Goal: Task Accomplishment & Management: Use online tool/utility

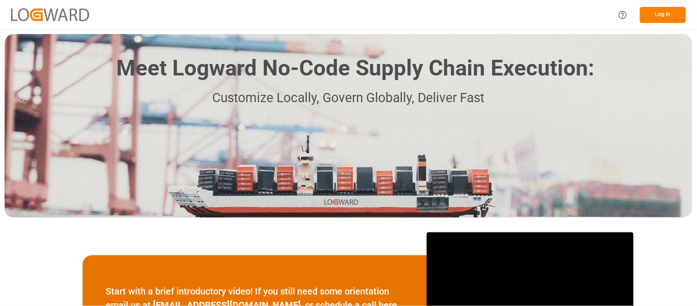
click at [663, 15] on button "Log In" at bounding box center [663, 15] width 46 height 16
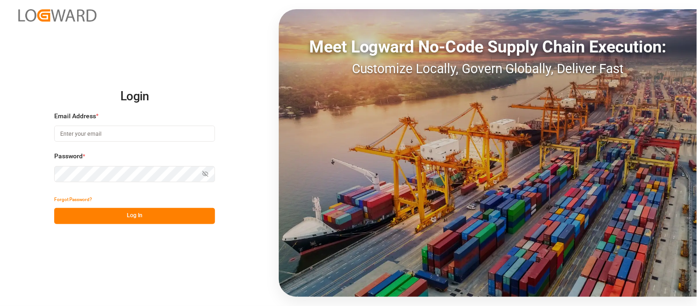
click at [110, 135] on input at bounding box center [134, 133] width 161 height 16
type input "erika.cervantes@leschaco.com"
click at [134, 217] on button "Log In" at bounding box center [134, 216] width 161 height 16
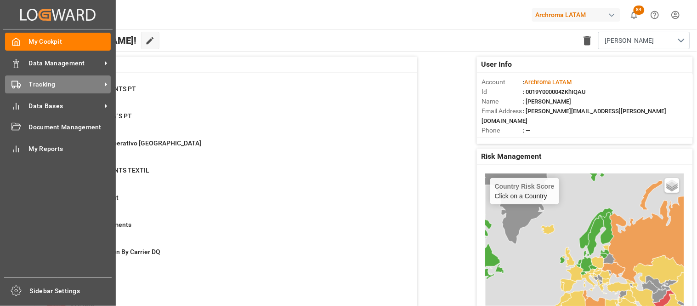
click at [44, 84] on span "Tracking" at bounding box center [65, 85] width 73 height 10
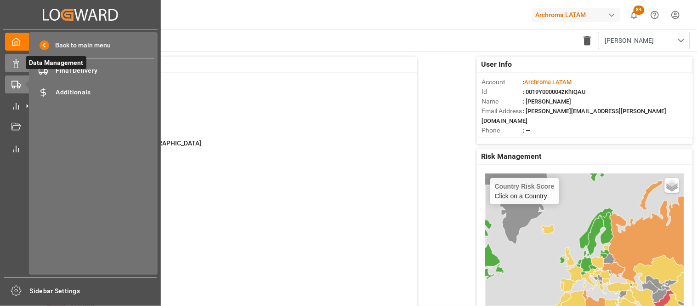
click at [16, 63] on icon at bounding box center [15, 63] width 9 height 9
click at [56, 66] on span "Data Management" at bounding box center [56, 62] width 61 height 13
click at [71, 67] on span "Data Management" at bounding box center [56, 62] width 61 height 13
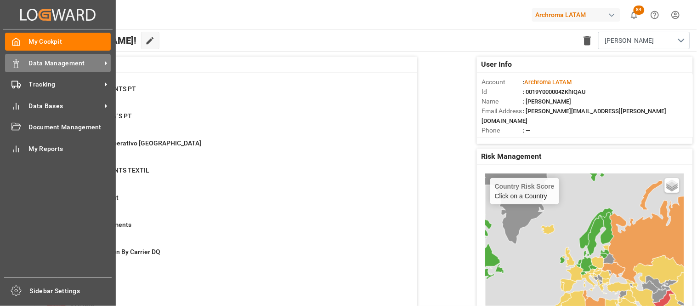
click at [30, 62] on span "Data Management" at bounding box center [65, 63] width 73 height 10
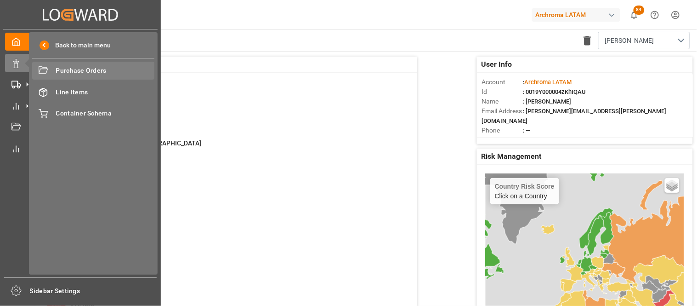
click at [69, 69] on span "Purchase Orders" at bounding box center [105, 71] width 99 height 10
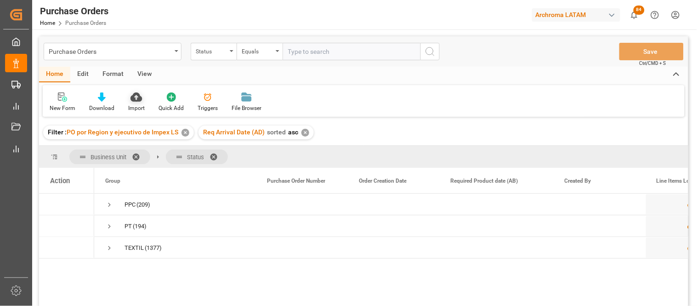
click at [136, 109] on div "Import" at bounding box center [136, 108] width 17 height 8
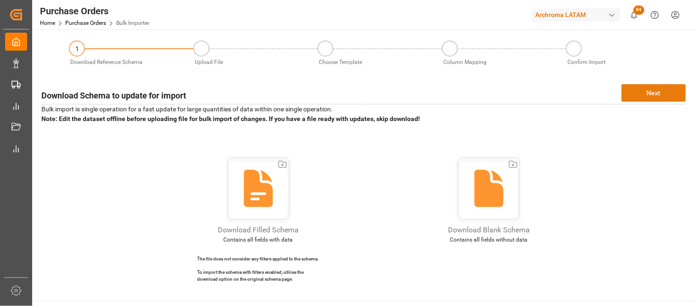
click at [629, 97] on button "Next" at bounding box center [654, 92] width 64 height 17
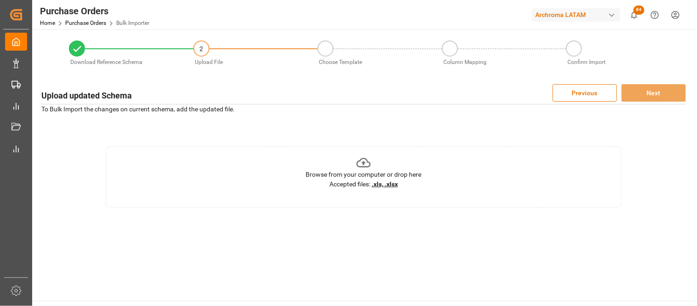
click at [348, 171] on div "Browse from your computer or drop here" at bounding box center [364, 175] width 116 height 10
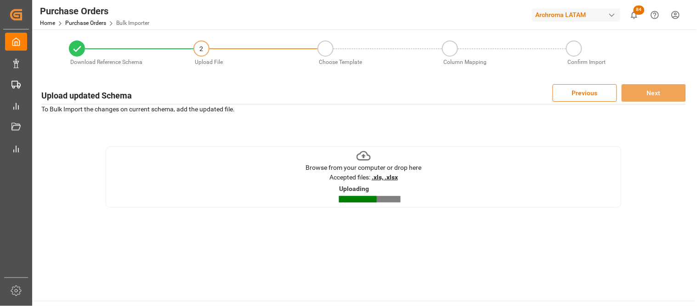
scroll to position [51, 0]
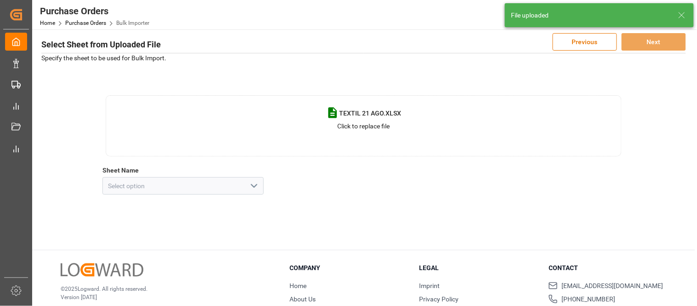
click at [250, 182] on icon "open menu" at bounding box center [254, 185] width 11 height 11
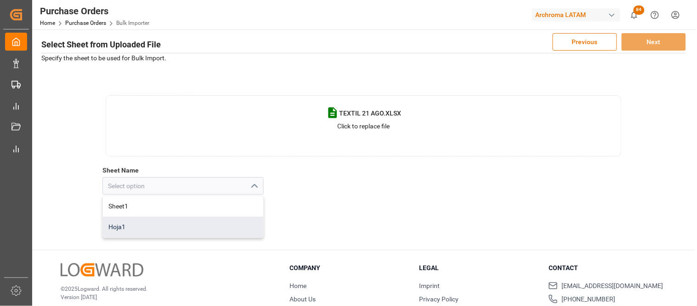
click at [204, 227] on div "Hoja1" at bounding box center [183, 226] width 160 height 21
type input "Hoja1"
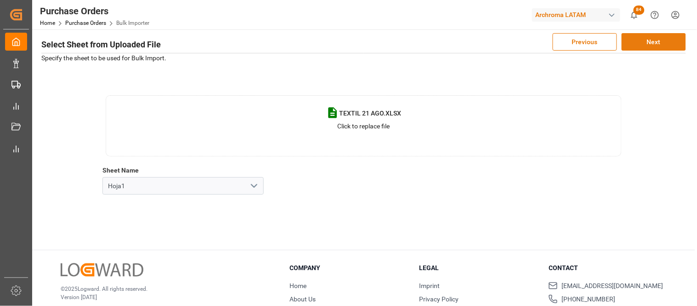
click at [637, 40] on button "Next" at bounding box center [654, 41] width 64 height 17
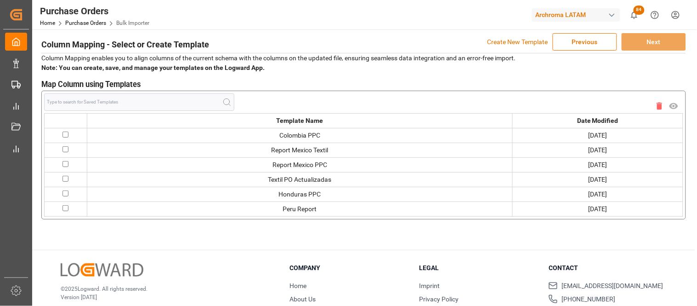
click at [494, 39] on p "Create New Template" at bounding box center [518, 41] width 61 height 17
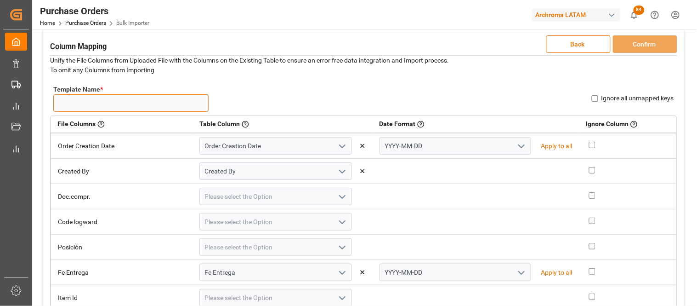
click at [180, 106] on input "Template Name *" at bounding box center [130, 102] width 155 height 17
type input "TEXTIL N"
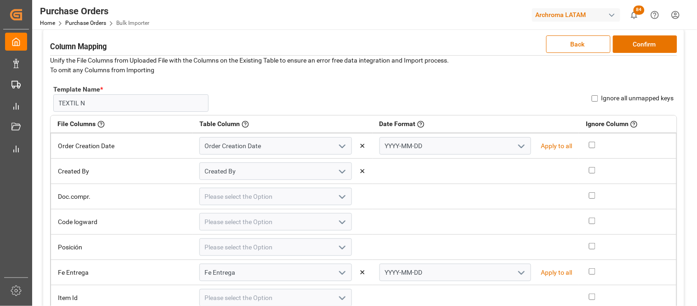
click at [516, 144] on icon "open menu" at bounding box center [521, 146] width 11 height 11
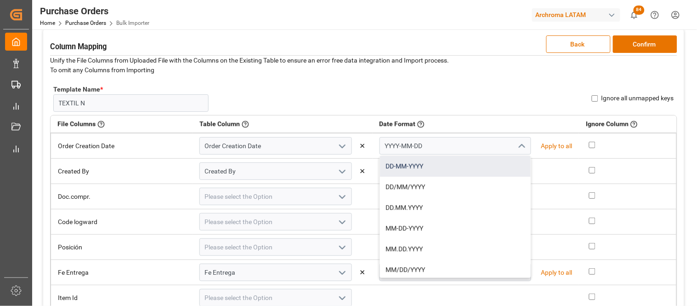
click at [442, 170] on div "DD-MM-YYYY" at bounding box center [455, 166] width 151 height 21
type input "DD-MM-YYYY"
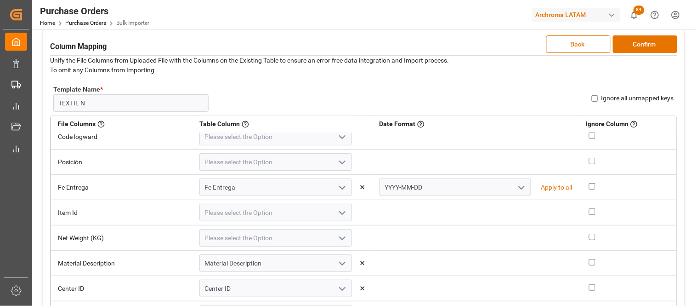
scroll to position [102, 0]
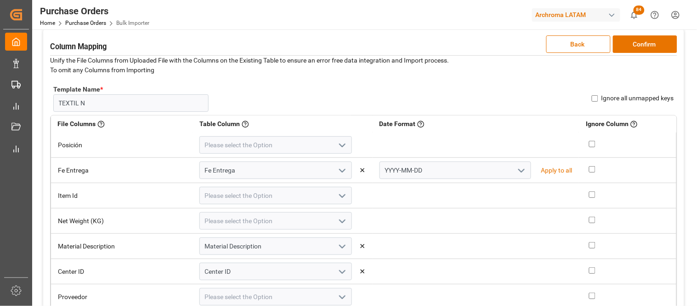
click at [516, 168] on icon "open menu" at bounding box center [521, 170] width 11 height 11
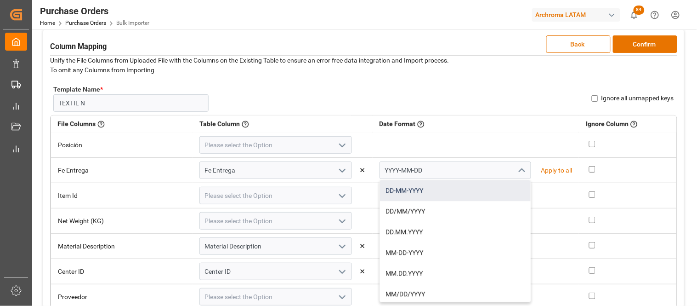
click at [430, 193] on div "DD-MM-YYYY" at bounding box center [455, 190] width 151 height 21
type input "DD-MM-YYYY"
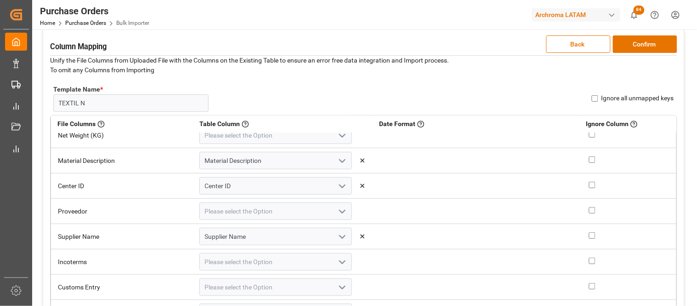
scroll to position [204, 0]
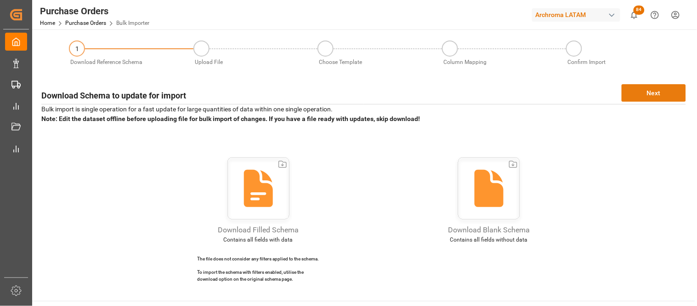
click at [644, 101] on button "Next" at bounding box center [654, 92] width 64 height 17
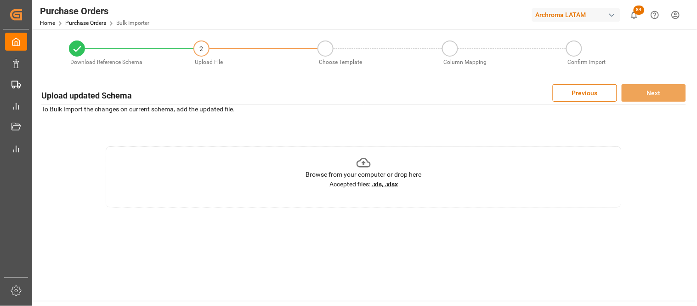
click at [379, 189] on div "Browse from your computer or drop here Accepted files: .xls, .xlsx" at bounding box center [364, 176] width 516 height 61
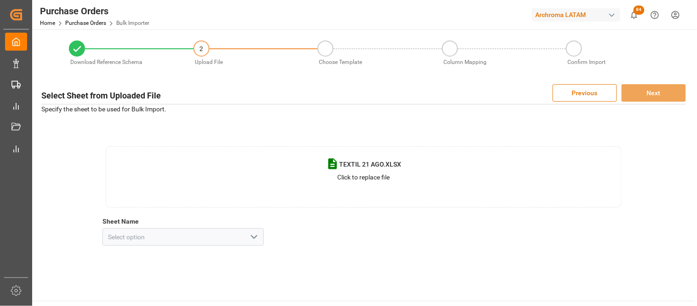
click at [254, 240] on icon "open menu" at bounding box center [254, 236] width 11 height 11
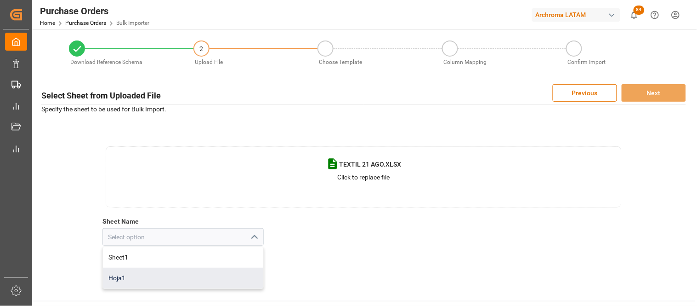
click at [141, 281] on div "Hoja1" at bounding box center [183, 277] width 160 height 21
type input "Hoja1"
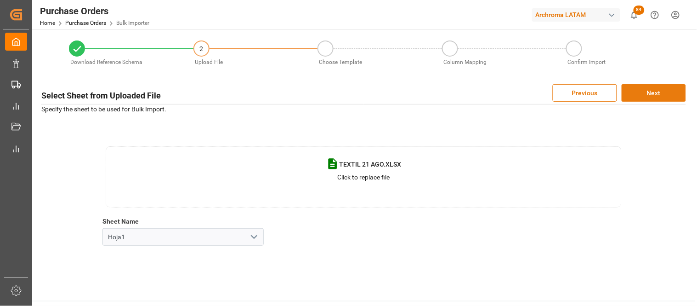
click at [645, 94] on button "Next" at bounding box center [654, 92] width 64 height 17
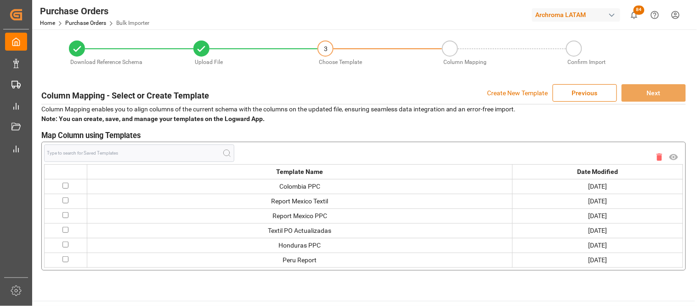
click at [531, 95] on p "Create New Template" at bounding box center [518, 92] width 61 height 17
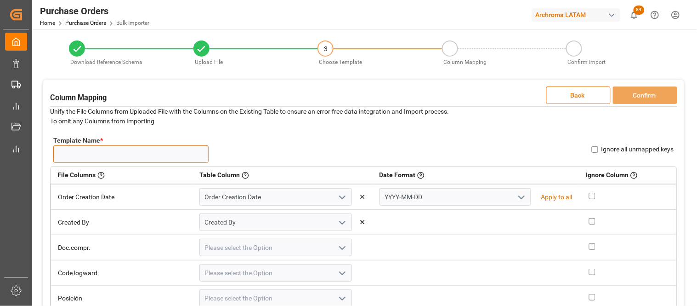
click at [176, 159] on input "Template Name *" at bounding box center [130, 153] width 155 height 17
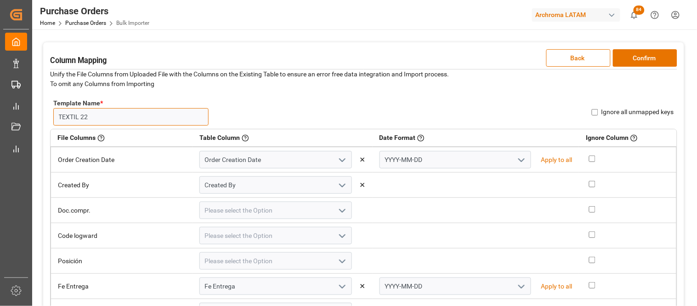
scroll to position [51, 0]
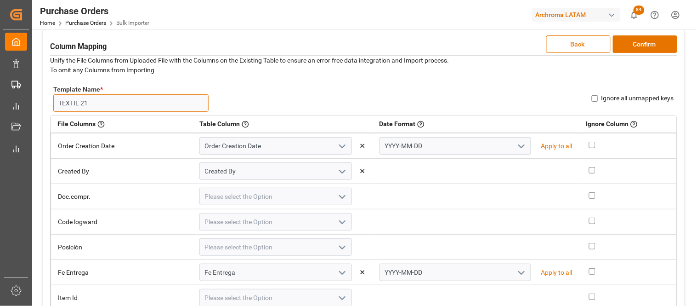
type input "TEXTIL 21"
click at [516, 144] on icon "open menu" at bounding box center [521, 146] width 11 height 11
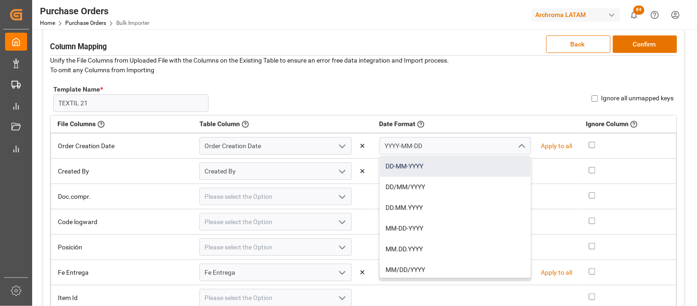
click at [458, 170] on div "DD-MM-YYYY" at bounding box center [455, 166] width 151 height 21
type input "DD-MM-YYYY"
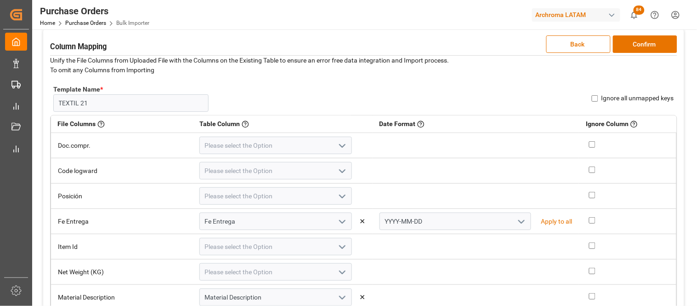
click at [519, 220] on polyline "open menu" at bounding box center [522, 221] width 6 height 3
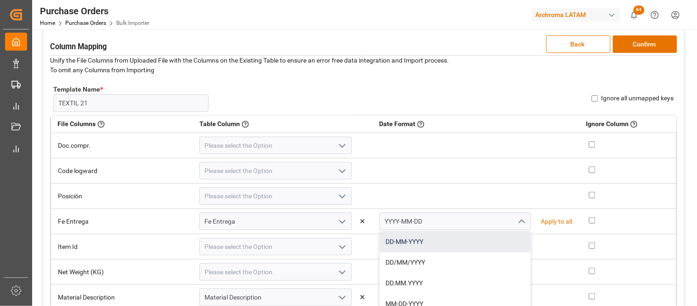
click at [426, 240] on div "DD-MM-YYYY" at bounding box center [455, 241] width 151 height 21
type input "DD-MM-YYYY"
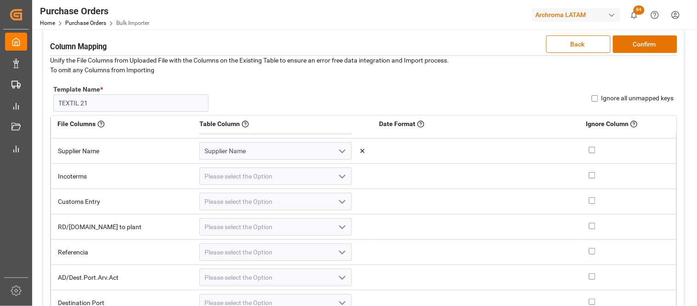
scroll to position [255, 0]
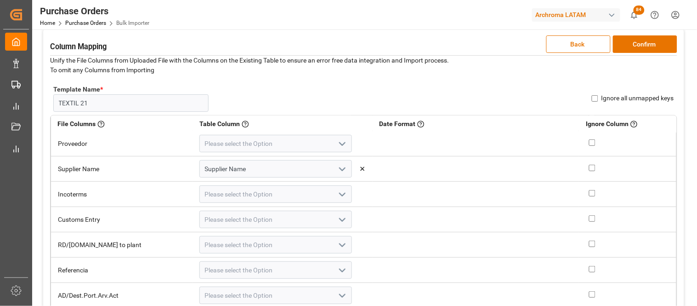
drag, startPoint x: 335, startPoint y: 193, endPoint x: 330, endPoint y: 196, distance: 5.6
click at [340, 193] on polyline "open menu" at bounding box center [343, 194] width 6 height 3
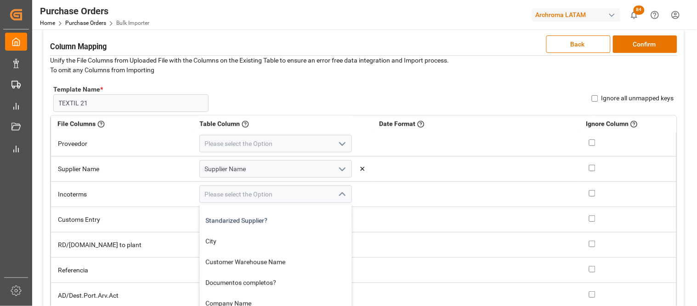
scroll to position [204, 0]
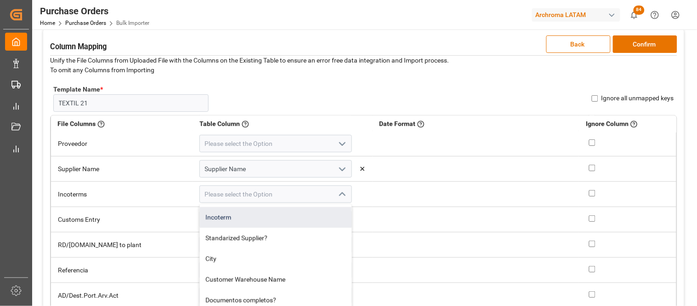
click at [231, 227] on div "Incoterm" at bounding box center [276, 217] width 152 height 21
type input "Incoterm"
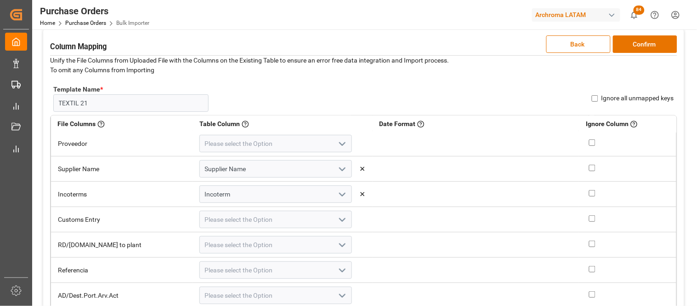
click at [340, 218] on polyline "open menu" at bounding box center [343, 219] width 6 height 3
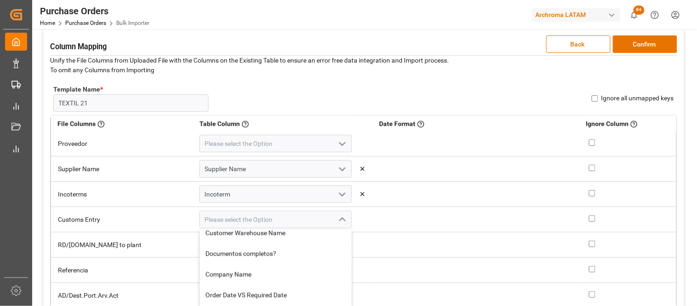
scroll to position [306, 0]
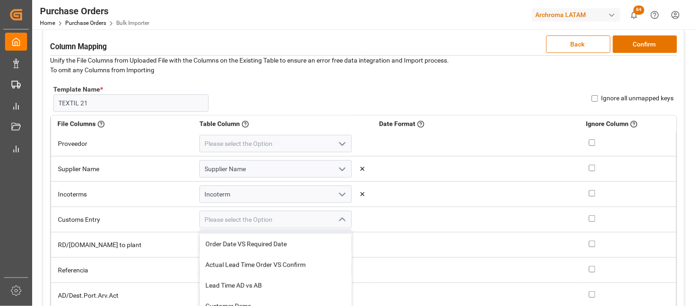
click at [420, 196] on td at bounding box center [476, 194] width 207 height 25
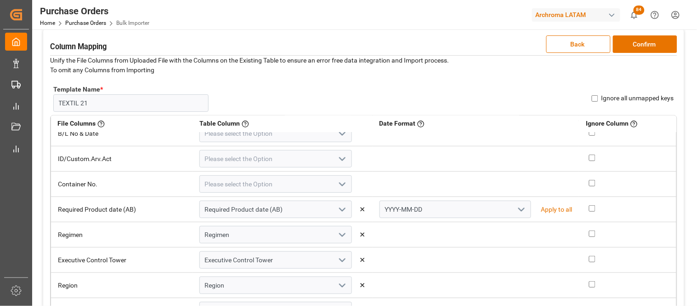
scroll to position [511, 0]
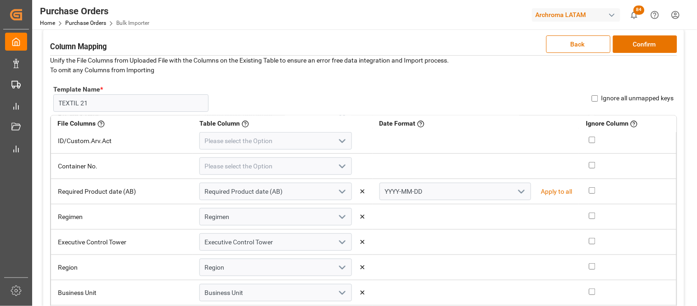
click at [516, 192] on icon "open menu" at bounding box center [521, 191] width 11 height 11
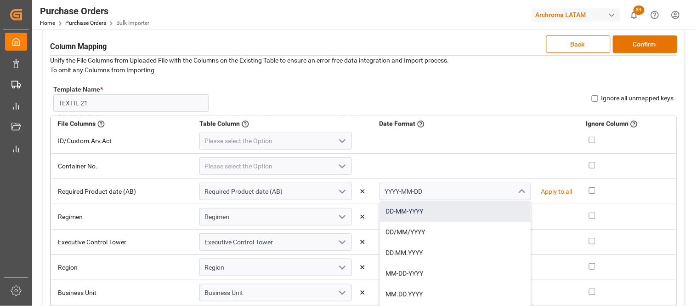
click at [434, 216] on div "DD-MM-YYYY" at bounding box center [455, 211] width 151 height 21
type input "DD-MM-YYYY"
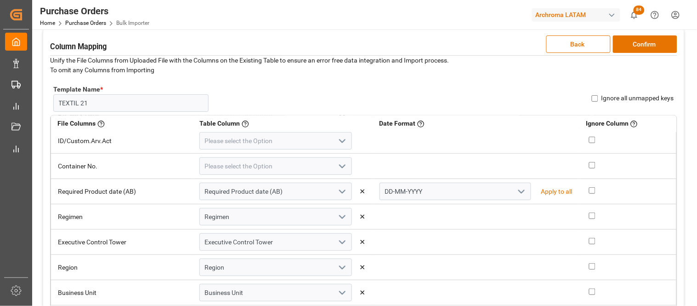
scroll to position [513, 0]
click at [593, 98] on input "Ignore all unmapped keys" at bounding box center [595, 98] width 6 height 6
checkbox input "true"
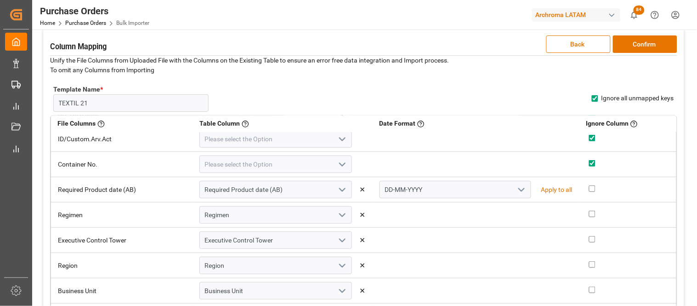
checkbox input "true"
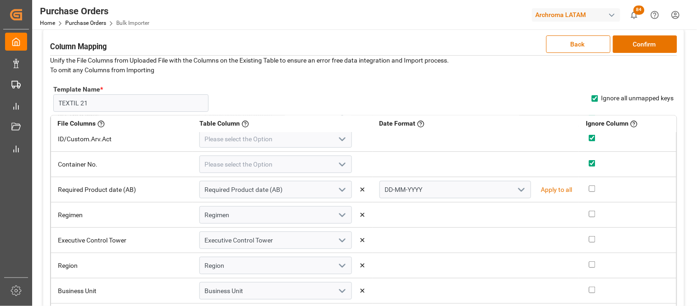
checkbox input "true"
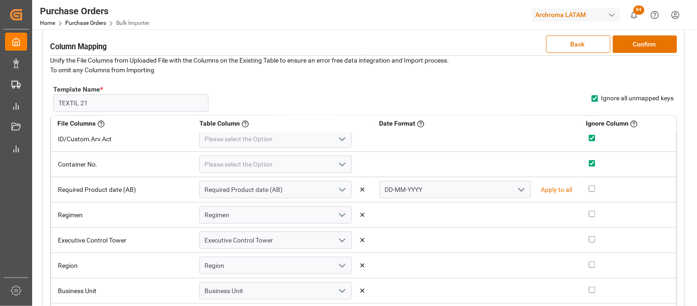
checkbox input "true"
click at [636, 46] on button "Confirm" at bounding box center [645, 43] width 64 height 17
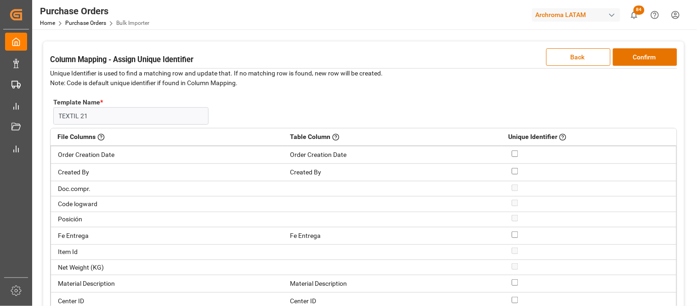
scroll to position [0, 0]
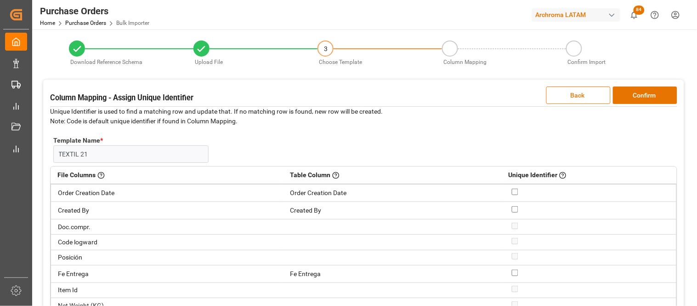
click at [552, 93] on button "Back" at bounding box center [578, 94] width 64 height 17
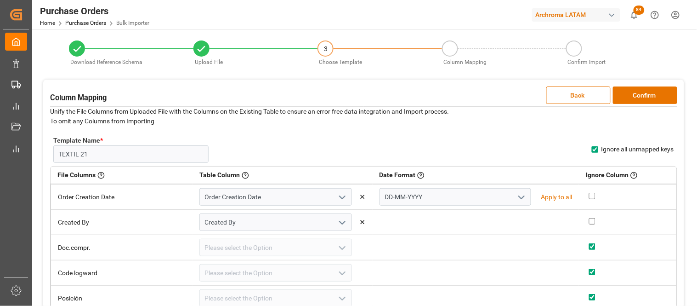
click at [593, 148] on input "Ignore all unmapped keys" at bounding box center [595, 149] width 6 height 6
checkbox input "false"
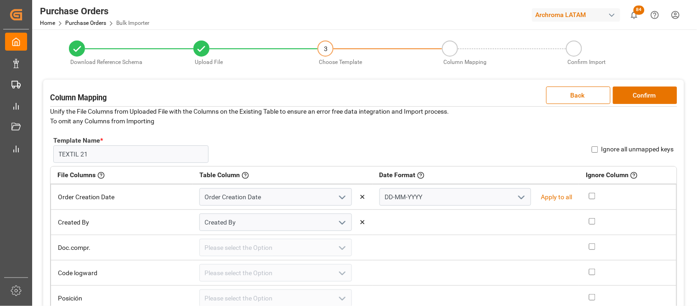
checkbox input "false"
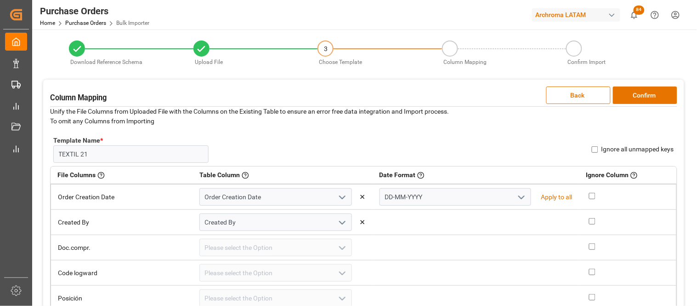
checkbox input "false"
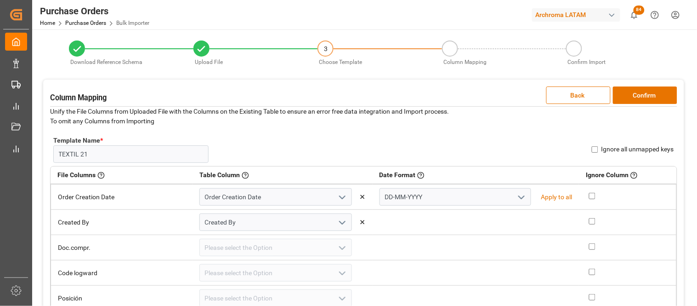
checkbox input "false"
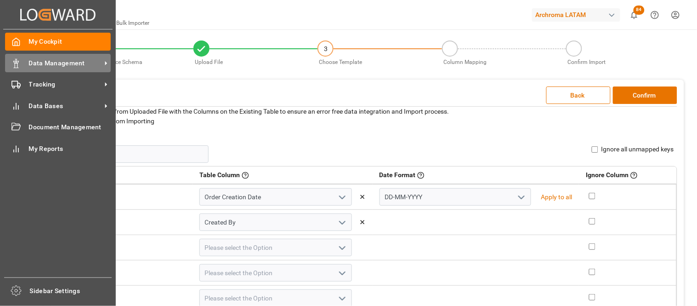
click at [17, 63] on rect at bounding box center [16, 65] width 3 height 5
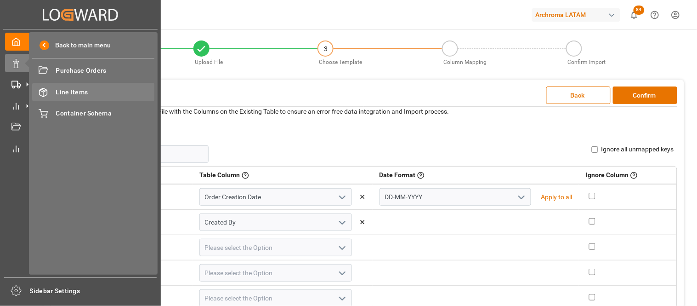
click at [67, 95] on span "Line Items" at bounding box center [105, 92] width 99 height 10
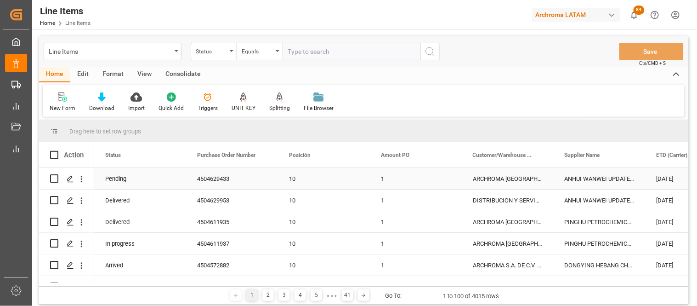
click at [230, 185] on div "4504629433" at bounding box center [232, 178] width 92 height 21
click at [106, 58] on div "Line Items" at bounding box center [113, 51] width 138 height 17
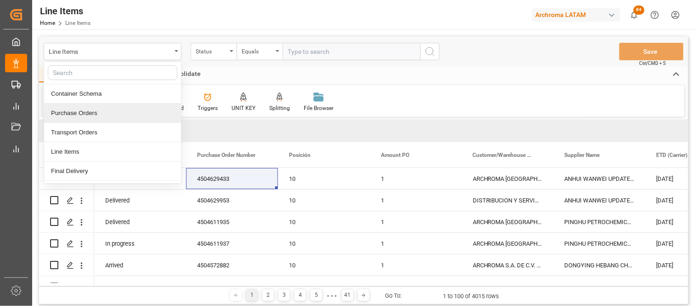
click at [79, 115] on div "Purchase Orders" at bounding box center [112, 112] width 137 height 19
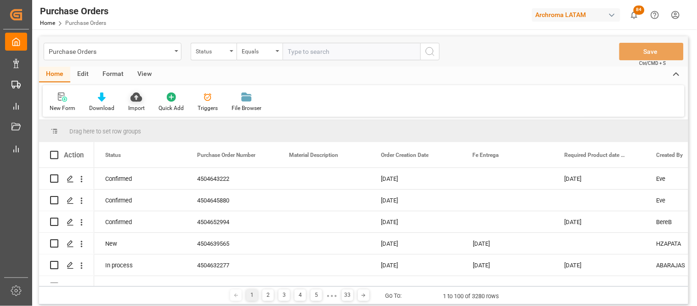
click at [139, 103] on div "Import" at bounding box center [136, 102] width 30 height 20
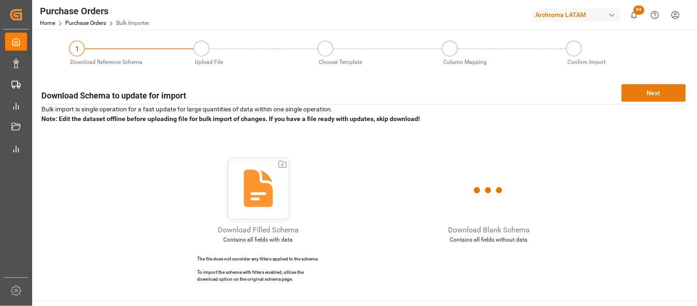
click at [633, 100] on button "Next" at bounding box center [654, 92] width 64 height 17
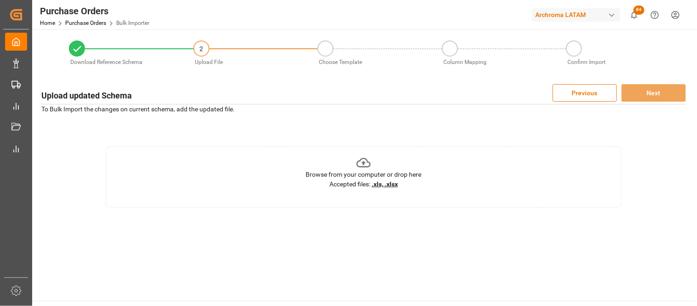
click at [375, 182] on u ".xls, .xlsx" at bounding box center [385, 183] width 26 height 7
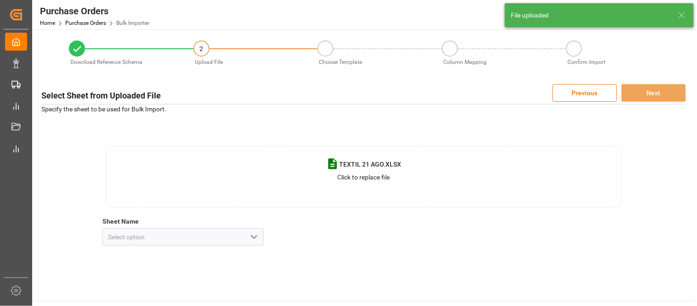
click at [254, 233] on icon "open menu" at bounding box center [254, 236] width 11 height 11
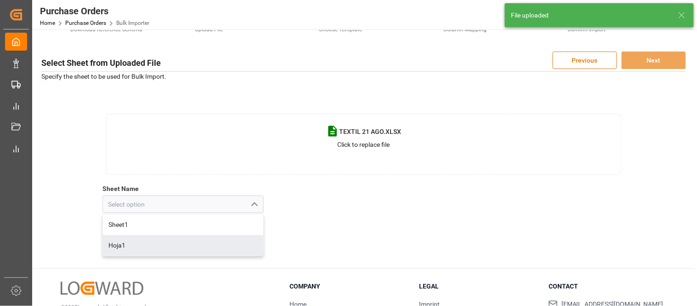
scroll to position [51, 0]
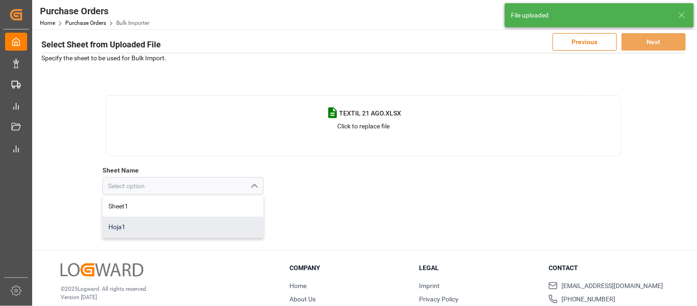
click at [219, 235] on div "Hoja1" at bounding box center [183, 226] width 160 height 21
type input "Hoja1"
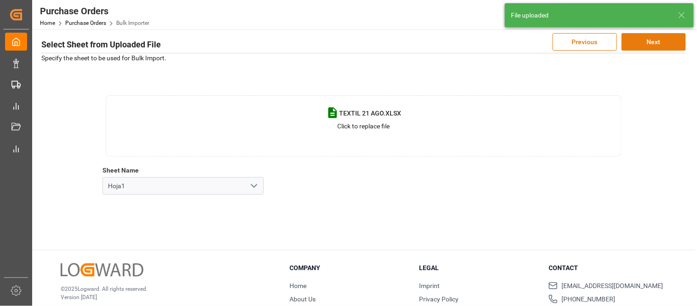
click at [641, 48] on button "Next" at bounding box center [654, 41] width 64 height 17
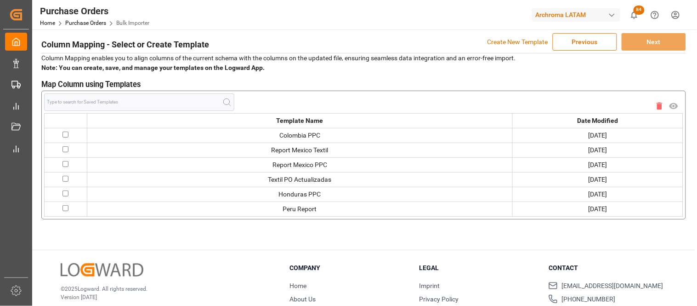
click at [493, 37] on p "Create New Template" at bounding box center [518, 41] width 61 height 17
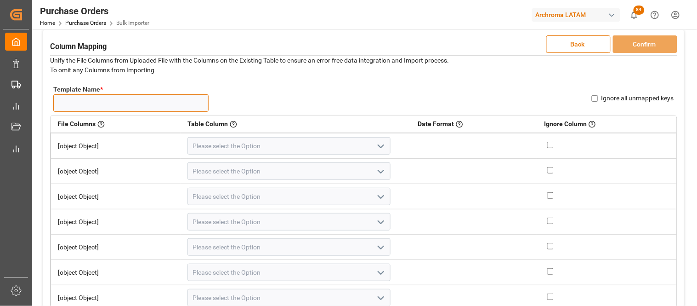
click at [149, 102] on input "Template Name *" at bounding box center [130, 102] width 155 height 17
type input "TE21"
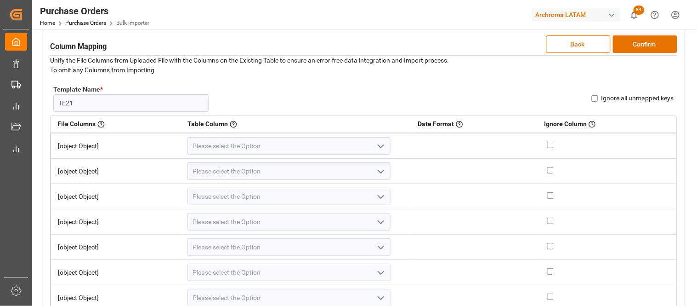
click at [354, 128] on div "Table Column Keys from the table that will be mapped with the uploaded sheet's …" at bounding box center [295, 124] width 217 height 16
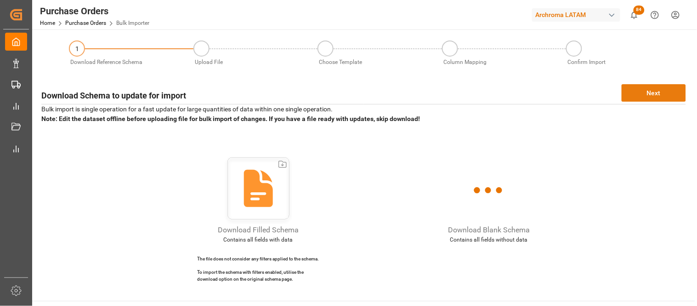
click at [632, 93] on button "Next" at bounding box center [654, 92] width 64 height 17
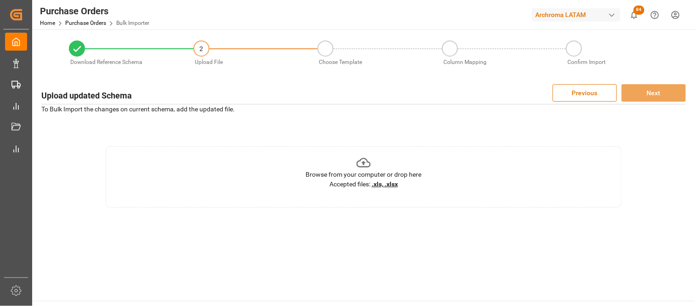
click at [394, 172] on div "Browse from your computer or drop here" at bounding box center [364, 175] width 116 height 10
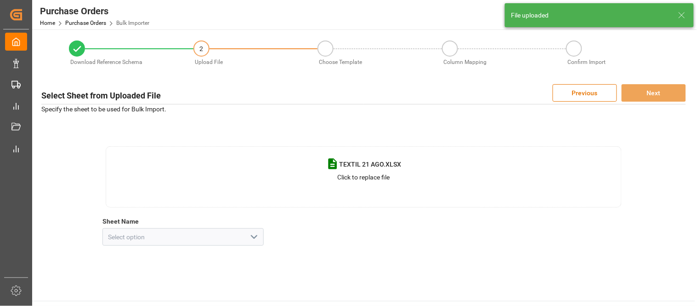
click at [259, 241] on icon "open menu" at bounding box center [254, 236] width 11 height 11
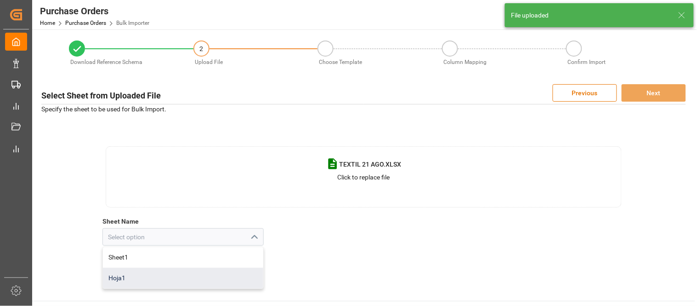
click at [136, 277] on div "Hoja1" at bounding box center [183, 277] width 160 height 21
type input "Hoja1"
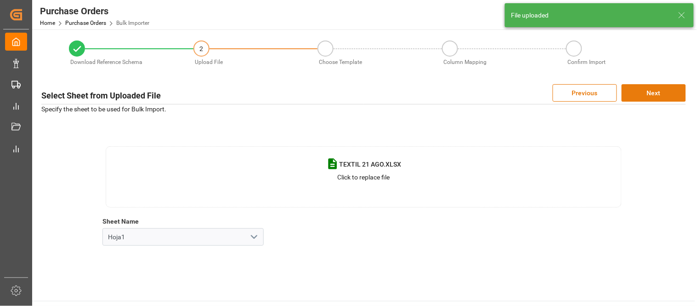
click at [635, 93] on button "Next" at bounding box center [654, 92] width 64 height 17
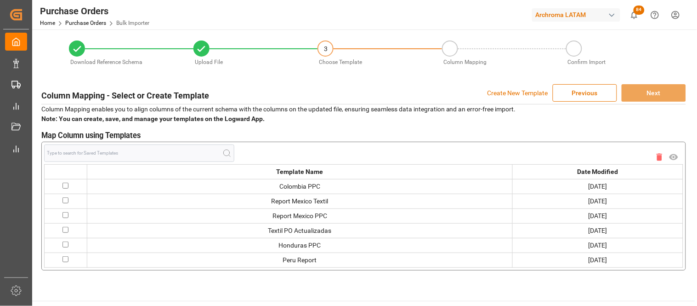
click at [496, 93] on p "Create New Template" at bounding box center [518, 92] width 61 height 17
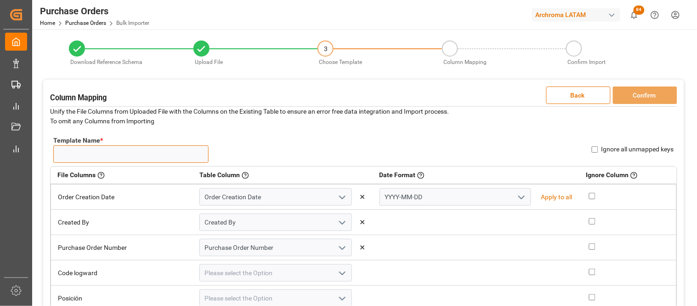
click at [175, 156] on input "Template Name *" at bounding box center [130, 153] width 155 height 17
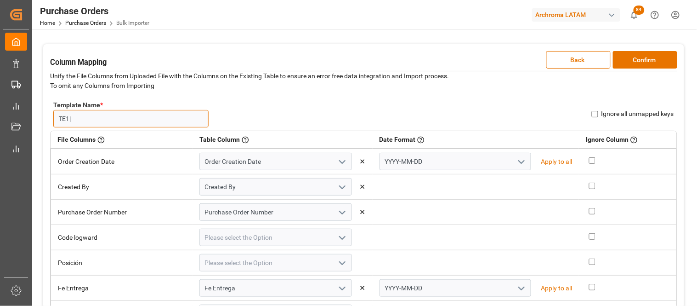
scroll to position [51, 0]
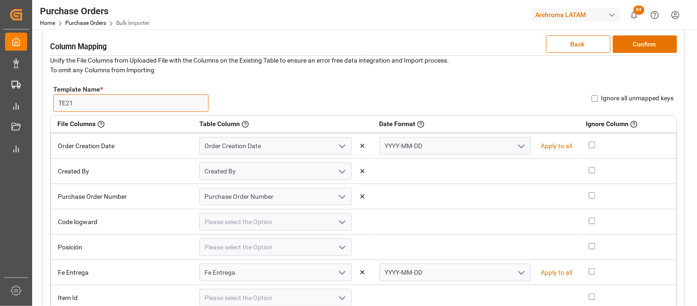
type input "TE21"
click at [516, 142] on icon "open menu" at bounding box center [521, 146] width 11 height 11
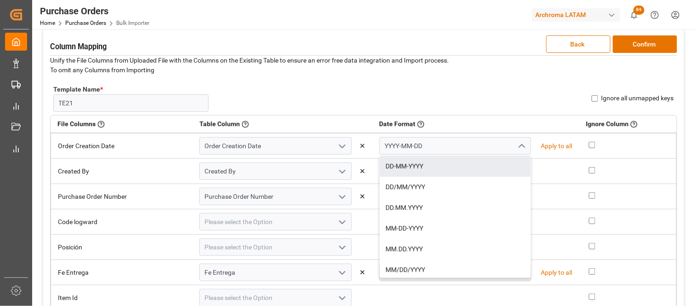
click at [461, 167] on div "DD-MM-YYYY" at bounding box center [455, 166] width 151 height 21
type input "DD-MM-YYYY"
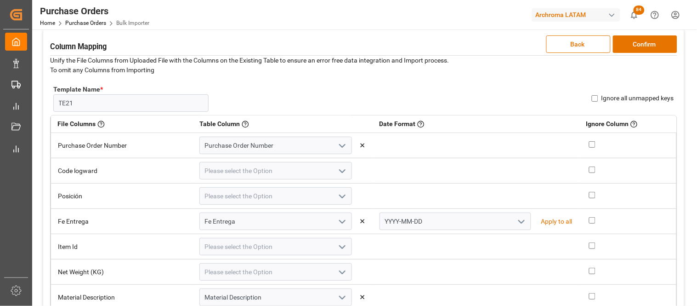
click at [516, 221] on icon "open menu" at bounding box center [521, 221] width 11 height 11
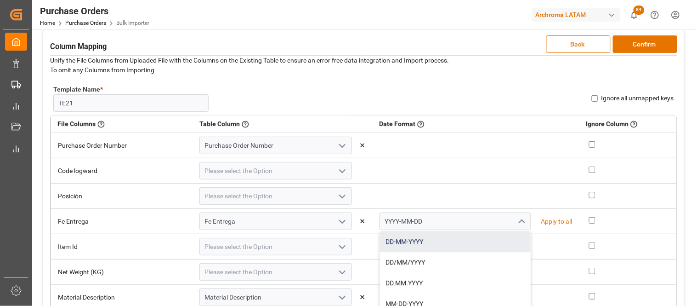
click at [434, 237] on div "DD-MM-YYYY" at bounding box center [455, 241] width 151 height 21
type input "DD-MM-YYYY"
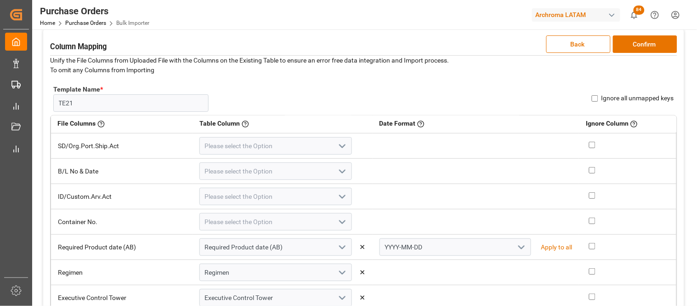
scroll to position [460, 0]
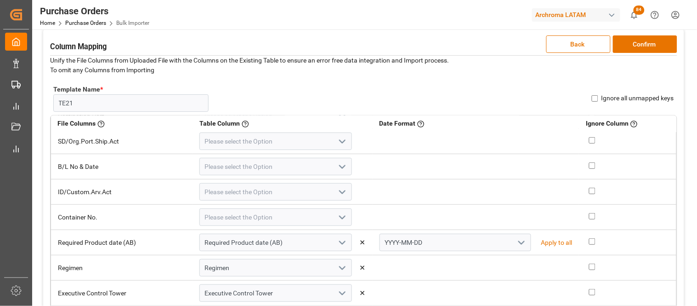
click at [516, 240] on icon "open menu" at bounding box center [521, 242] width 11 height 11
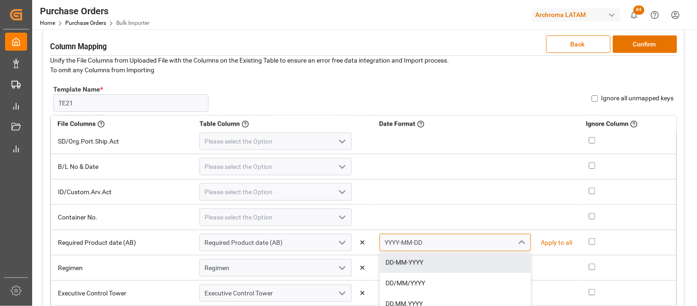
click at [443, 244] on input "YYYY-MM-DD" at bounding box center [456, 241] width 152 height 17
click at [435, 256] on div "DD-MM-YYYY" at bounding box center [455, 262] width 151 height 21
type input "DD-MM-YYYY"
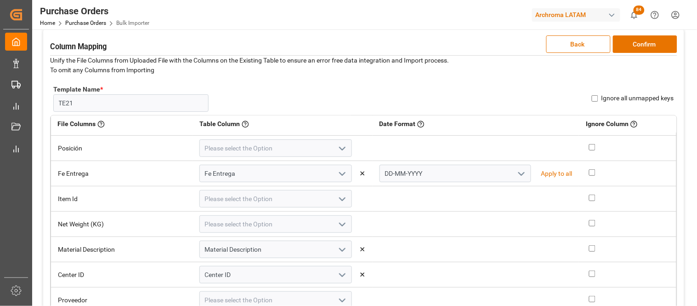
scroll to position [0, 0]
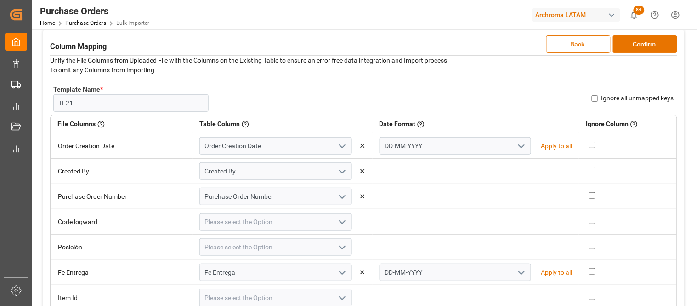
click at [592, 97] on input "Ignore all unmapped keys" at bounding box center [595, 98] width 6 height 6
checkbox input "true"
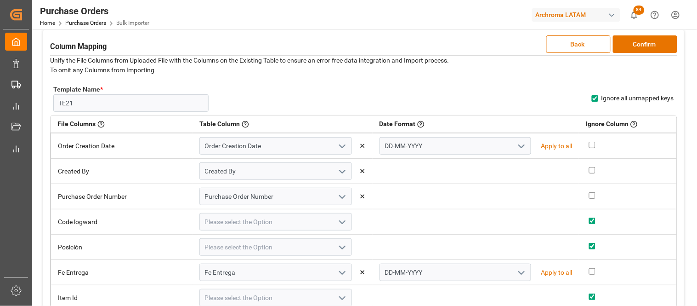
checkbox input "true"
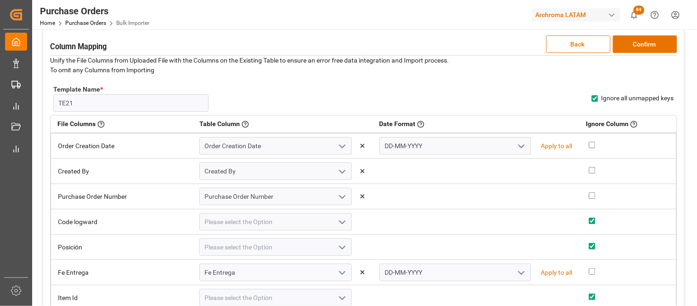
checkbox input "true"
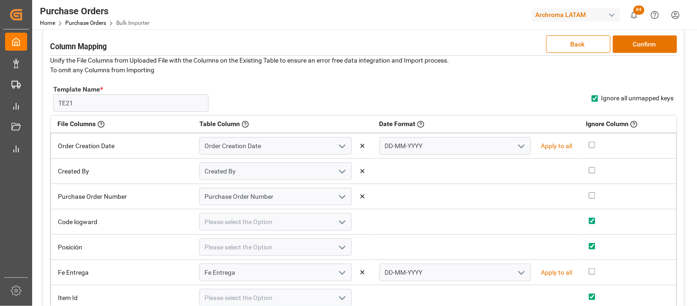
checkbox input "true"
click at [637, 48] on button "Confirm" at bounding box center [645, 43] width 64 height 17
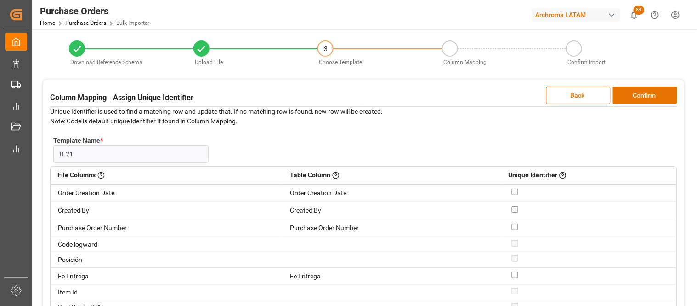
click at [512, 227] on input "checkbox" at bounding box center [515, 226] width 6 height 6
checkbox input "true"
click at [632, 93] on button "Confirm" at bounding box center [645, 94] width 64 height 17
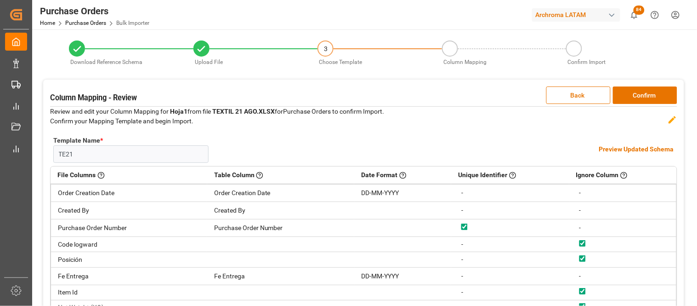
click at [624, 148] on h4 "Preview Updated Schema" at bounding box center [636, 149] width 75 height 10
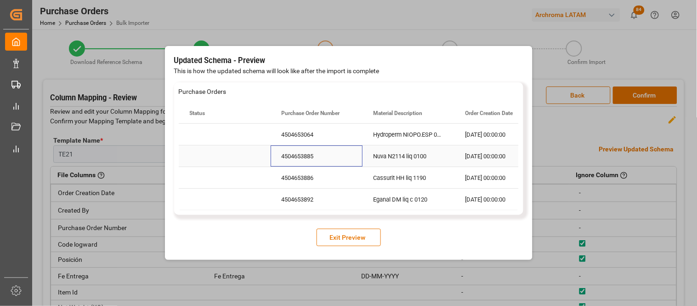
click at [302, 162] on div "4504653885" at bounding box center [317, 155] width 92 height 21
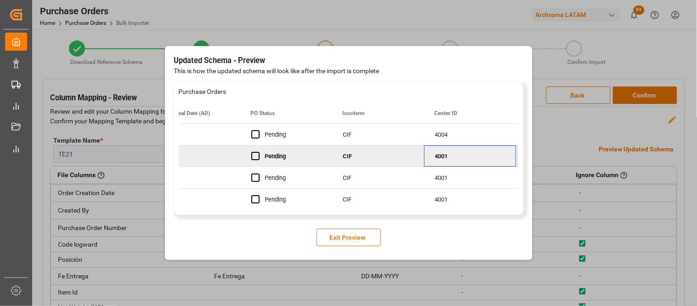
scroll to position [0, 1041]
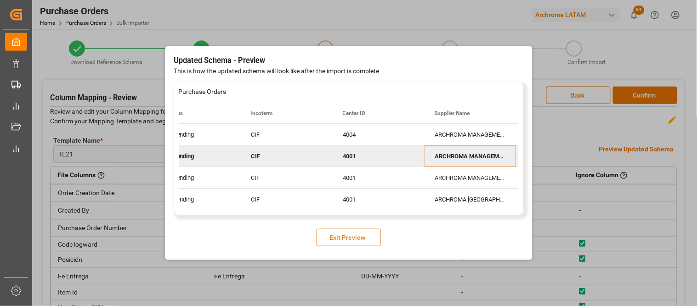
click at [339, 241] on button "Exit Preview" at bounding box center [349, 236] width 64 height 17
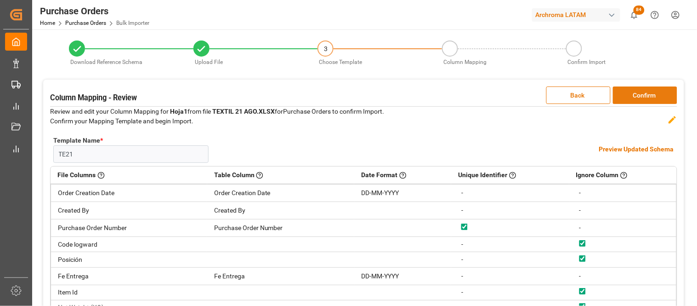
click at [626, 101] on button "Confirm" at bounding box center [645, 94] width 64 height 17
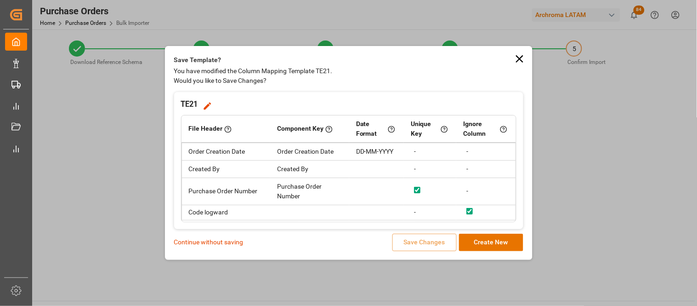
click at [221, 244] on p "Continue without saving" at bounding box center [208, 242] width 69 height 10
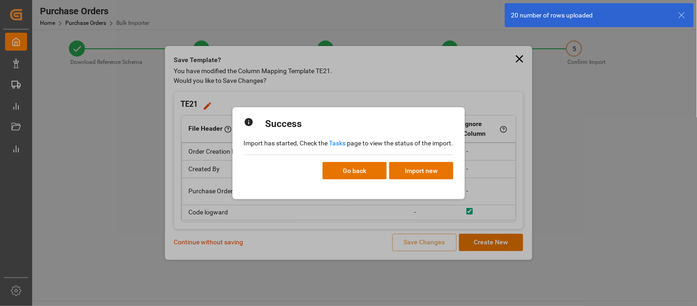
click at [336, 141] on link "Tasks" at bounding box center [337, 142] width 17 height 7
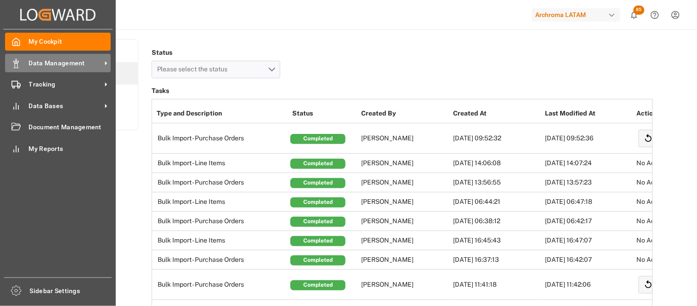
click at [44, 67] on span "Data Management" at bounding box center [65, 63] width 73 height 10
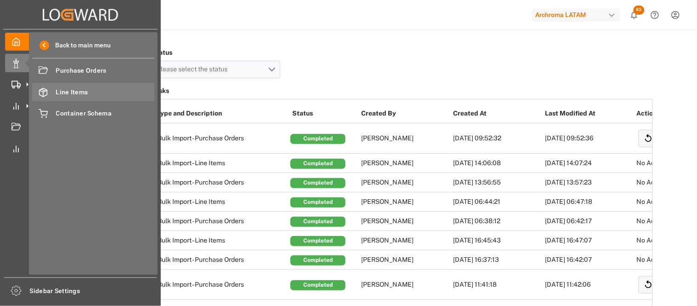
click at [85, 89] on span "Line Items" at bounding box center [105, 92] width 99 height 10
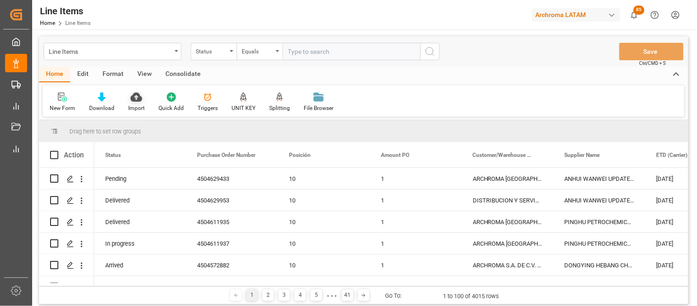
click at [141, 98] on div at bounding box center [136, 97] width 17 height 10
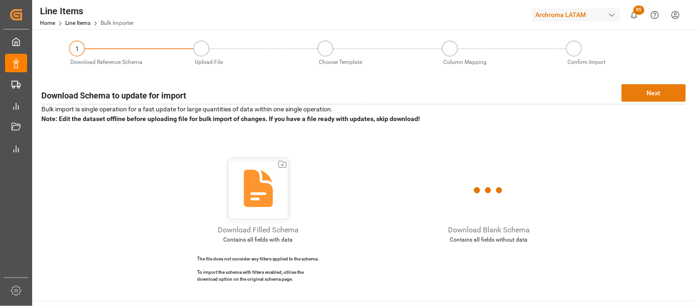
click at [639, 91] on button "Next" at bounding box center [654, 92] width 64 height 17
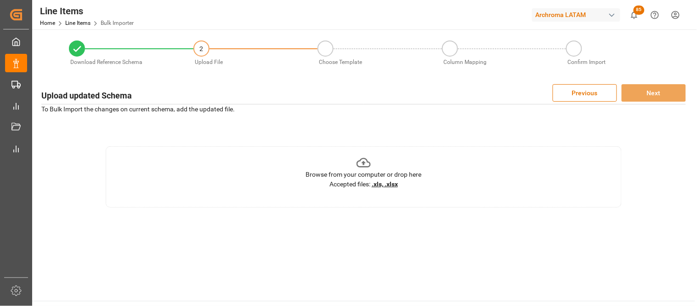
click at [400, 184] on div "Browse from your computer or drop here Accepted files: .xls, .xlsx" at bounding box center [364, 172] width 116 height 34
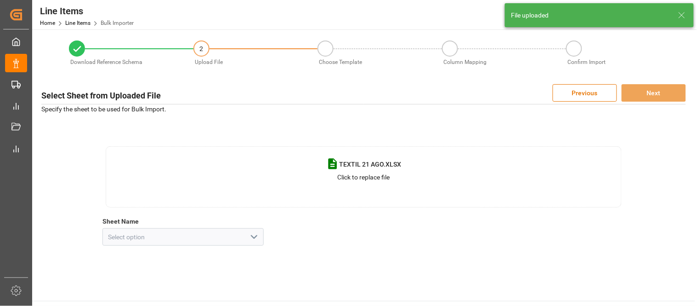
click at [255, 237] on polyline "open menu" at bounding box center [254, 236] width 6 height 3
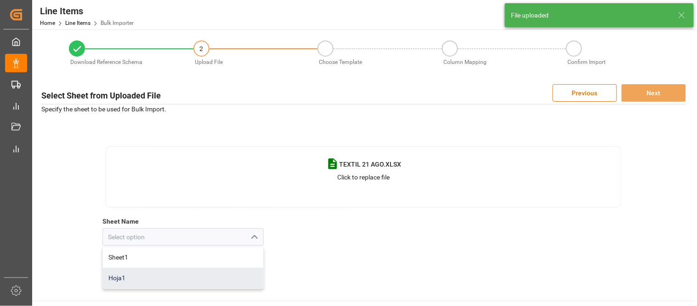
click at [155, 277] on div "Hoja1" at bounding box center [183, 277] width 160 height 21
type input "Hoja1"
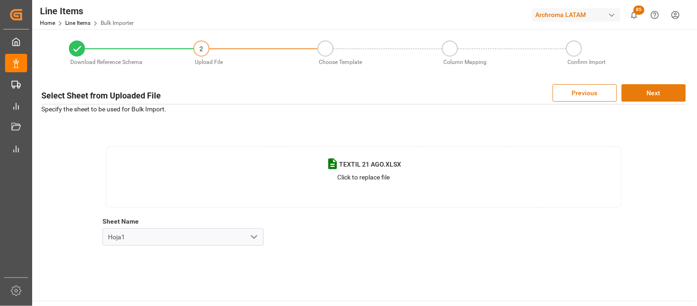
click at [646, 90] on button "Next" at bounding box center [654, 92] width 64 height 17
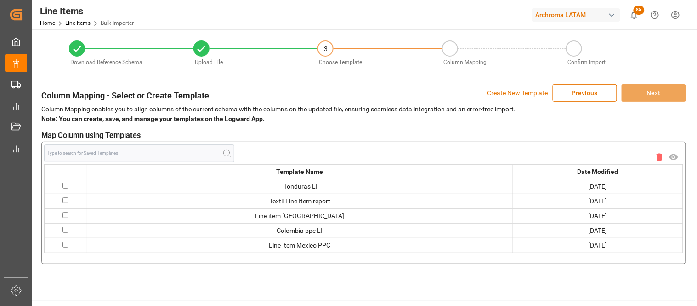
click at [501, 95] on p "Create New Template" at bounding box center [518, 92] width 61 height 17
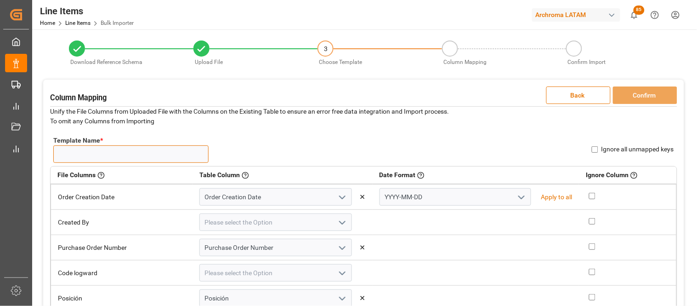
click at [183, 156] on input "Template Name *" at bounding box center [130, 153] width 155 height 17
type input "TE21"
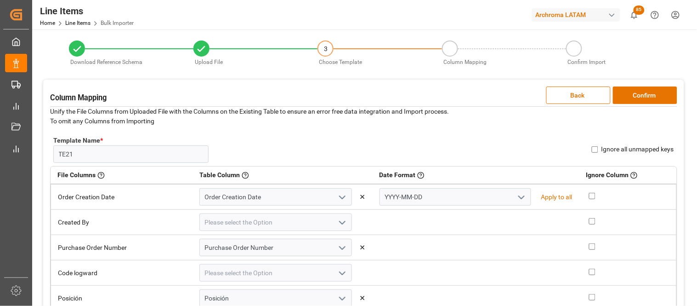
click at [268, 163] on div "Template Name * TE21 Name Already Exists Ignore all unmapped keys" at bounding box center [363, 149] width 627 height 34
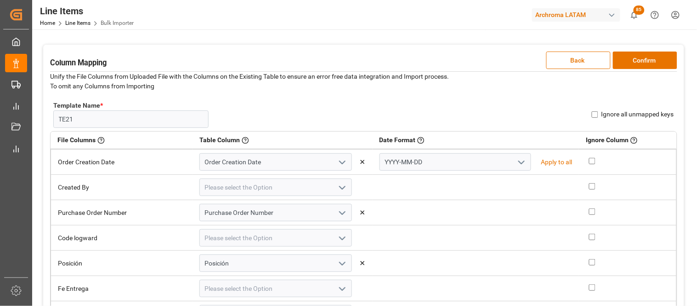
scroll to position [51, 0]
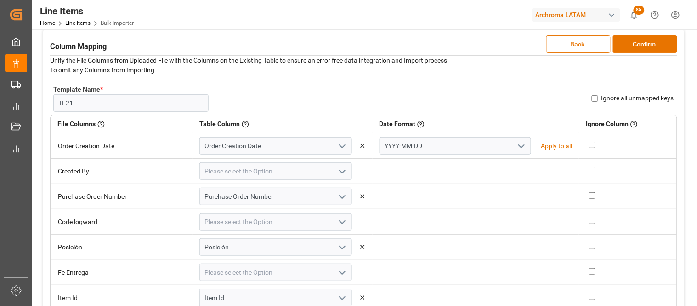
click at [514, 145] on button "open menu" at bounding box center [521, 146] width 14 height 14
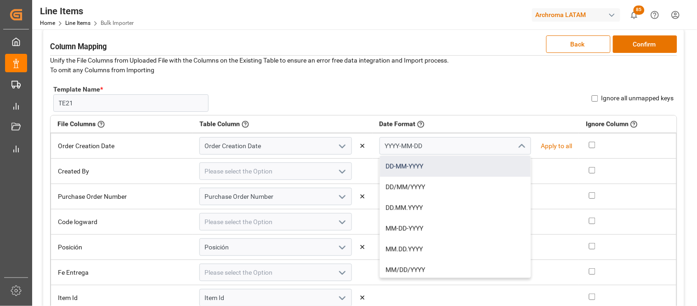
click at [416, 163] on div "DD-MM-YYYY" at bounding box center [455, 166] width 151 height 21
type input "DD-MM-YYYY"
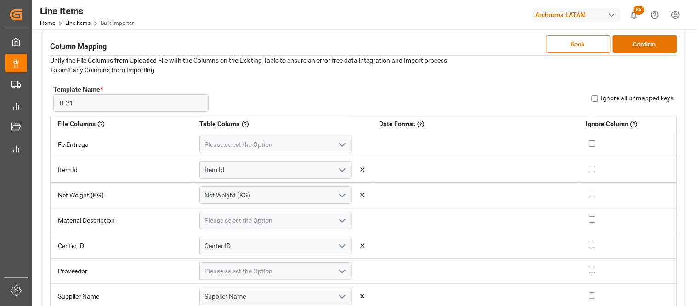
scroll to position [153, 0]
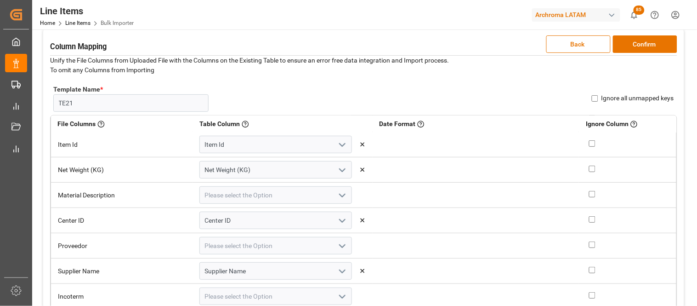
click at [337, 194] on icon "open menu" at bounding box center [342, 195] width 11 height 11
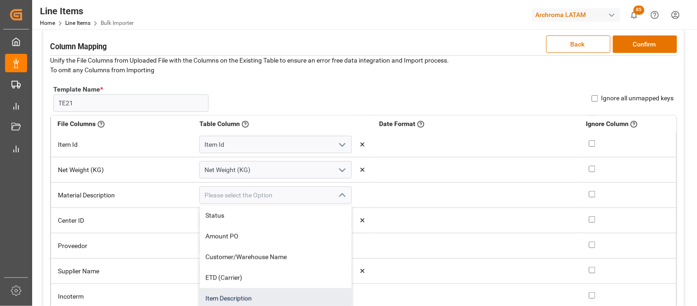
click at [255, 296] on div "Item Description" at bounding box center [276, 298] width 152 height 21
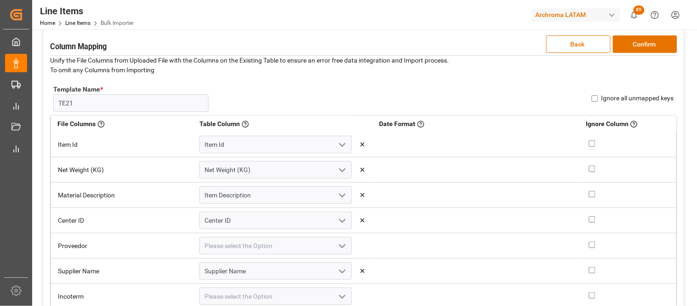
type input "Item Description"
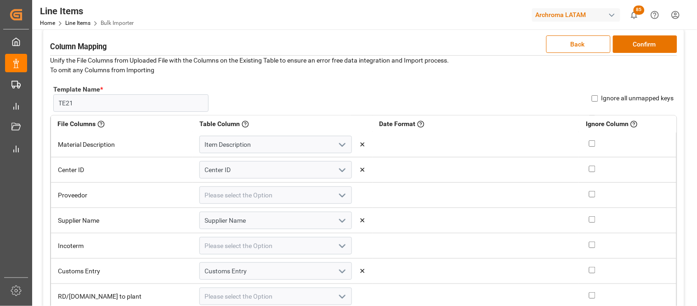
scroll to position [204, 0]
click at [340, 194] on polyline "open menu" at bounding box center [343, 194] width 6 height 3
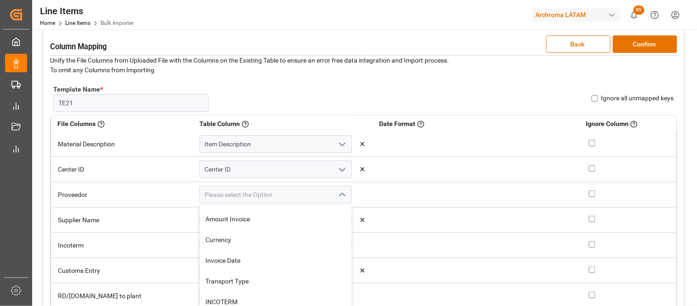
scroll to position [357, 0]
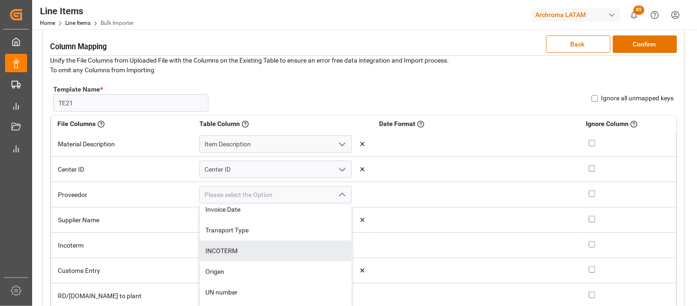
click at [420, 227] on td at bounding box center [476, 219] width 207 height 25
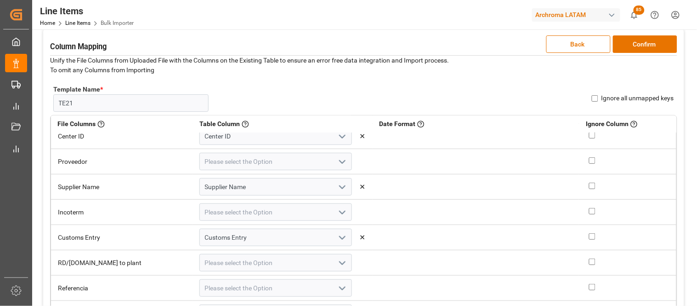
scroll to position [255, 0]
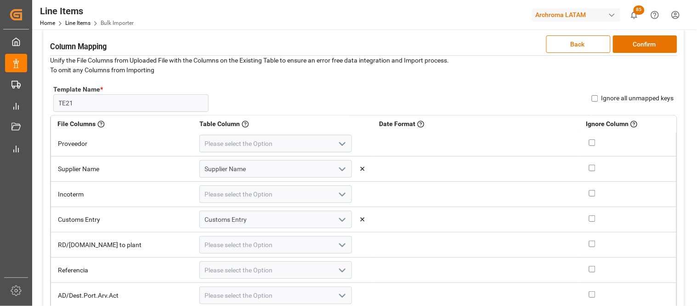
click at [338, 194] on icon "open menu" at bounding box center [342, 194] width 11 height 11
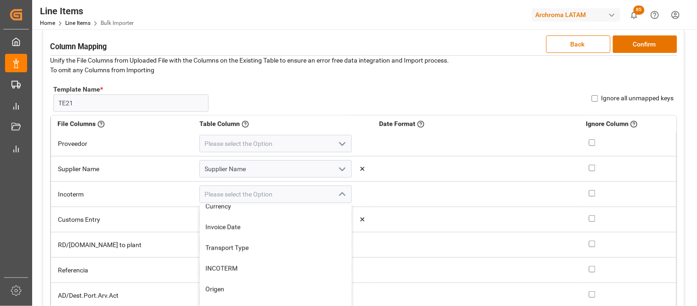
scroll to position [357, 0]
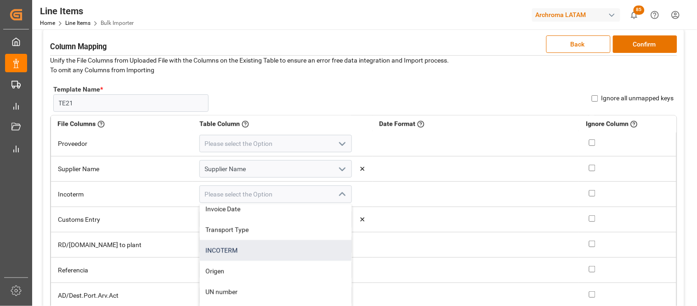
click at [238, 246] on div "INCOTERM" at bounding box center [276, 250] width 152 height 21
type input "INCOTERM"
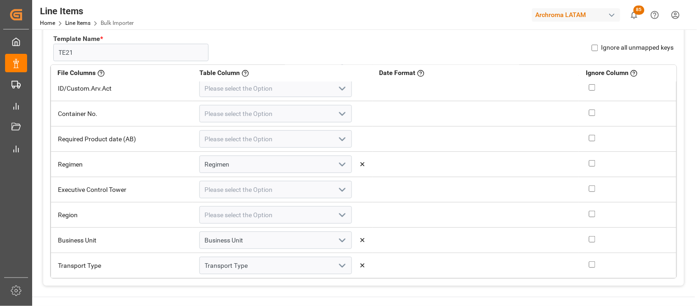
scroll to position [102, 0]
click at [337, 212] on icon "open menu" at bounding box center [342, 214] width 11 height 11
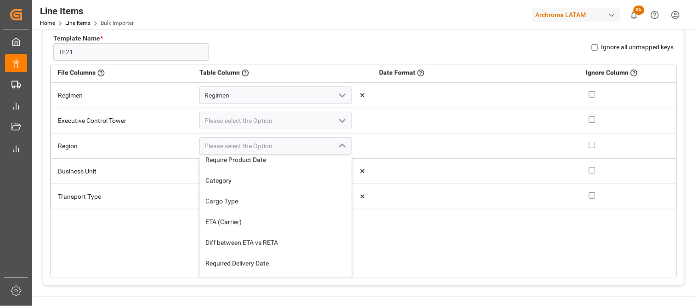
scroll to position [555, 0]
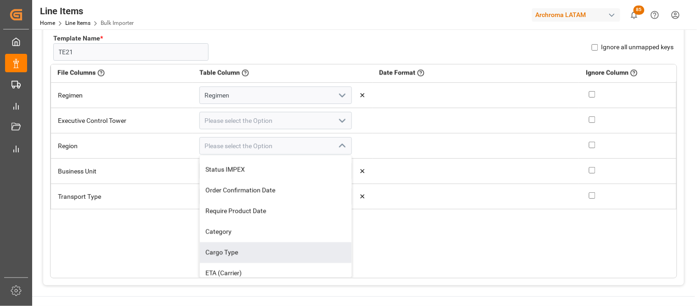
click at [396, 246] on div "File Columns Header of the column in the sheet that is uploaded Table Column Ke…" at bounding box center [363, 171] width 627 height 214
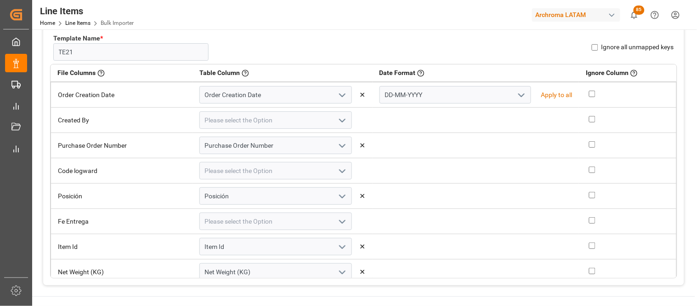
scroll to position [0, 0]
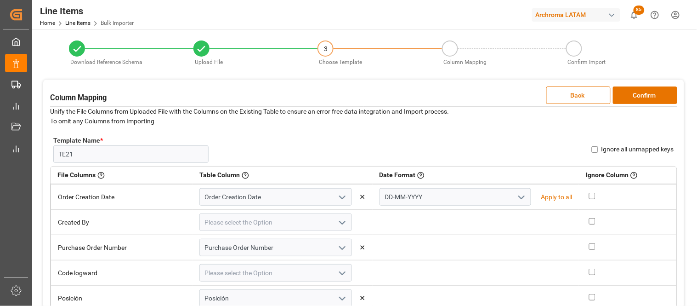
click at [594, 146] on input "Ignore all unmapped keys" at bounding box center [595, 149] width 6 height 6
checkbox input "true"
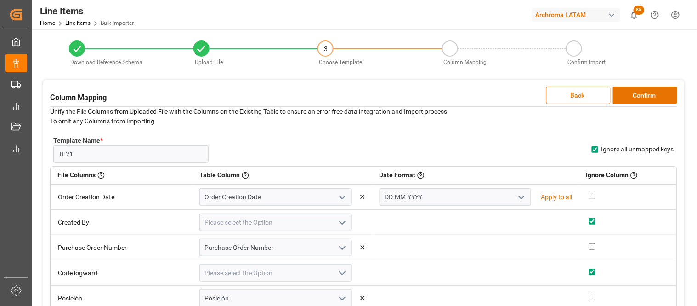
checkbox input "true"
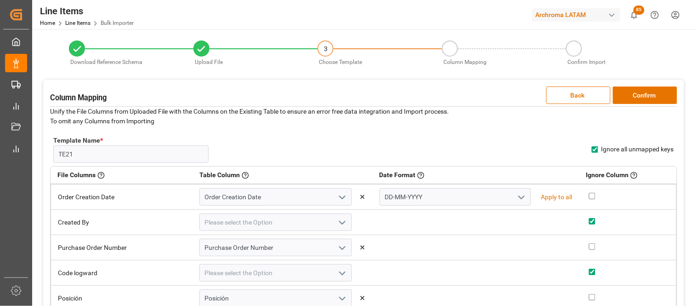
checkbox input "true"
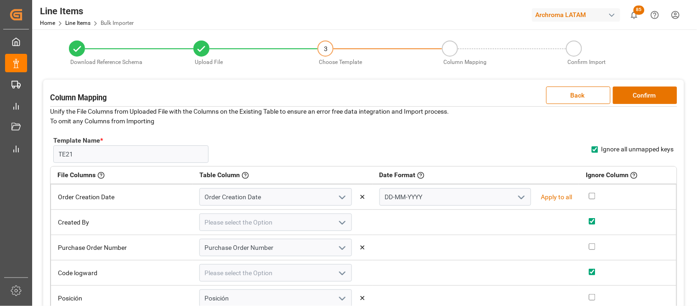
checkbox input "true"
click at [630, 102] on button "Confirm" at bounding box center [645, 94] width 64 height 17
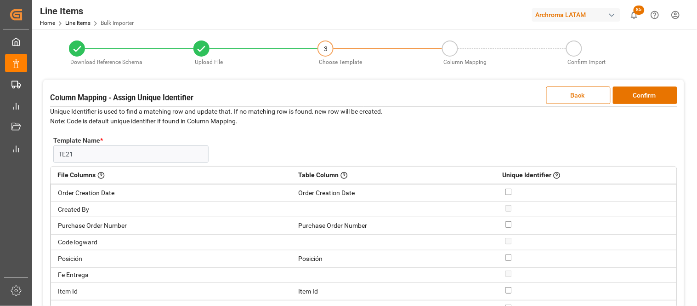
click at [506, 222] on input "checkbox" at bounding box center [509, 224] width 6 height 6
checkbox input "true"
click at [506, 256] on input "checkbox" at bounding box center [509, 257] width 6 height 6
checkbox input "true"
click at [624, 97] on button "Confirm" at bounding box center [645, 94] width 64 height 17
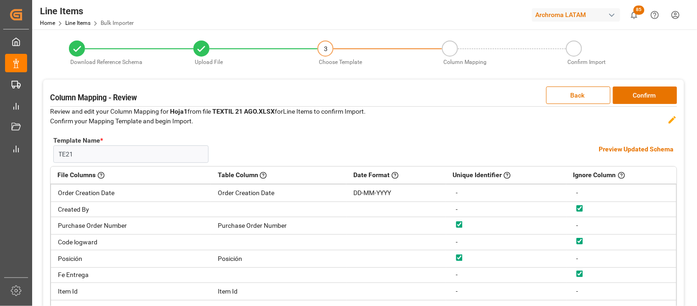
click at [608, 147] on h4 "Preview Updated Schema" at bounding box center [636, 149] width 75 height 10
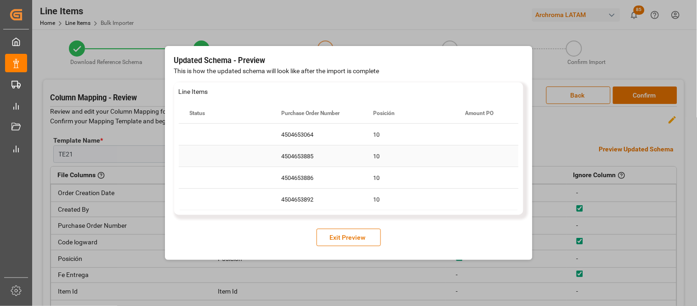
click at [311, 162] on div "4504653885" at bounding box center [317, 155] width 92 height 21
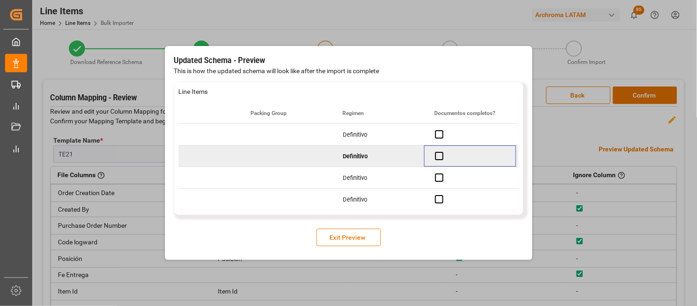
scroll to position [0, 2971]
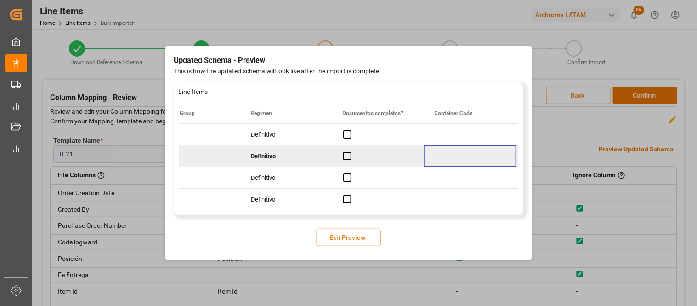
click at [341, 237] on button "Exit Preview" at bounding box center [349, 236] width 64 height 17
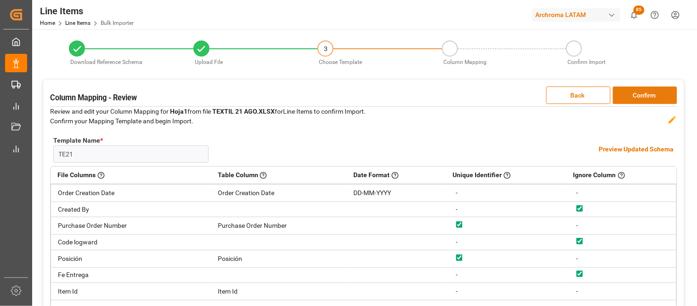
click at [630, 97] on button "Confirm" at bounding box center [645, 94] width 64 height 17
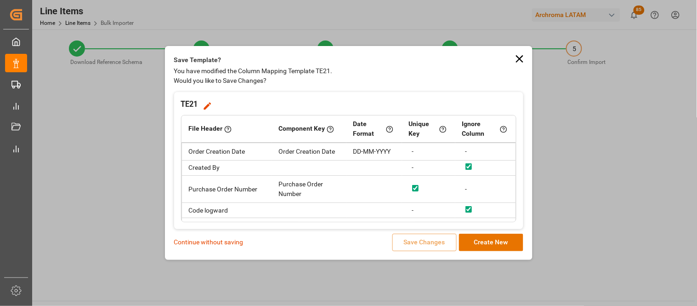
click at [222, 247] on div "Continue without saving Save Changes Create New" at bounding box center [348, 241] width 349 height 17
click at [223, 244] on p "Continue without saving" at bounding box center [208, 242] width 69 height 10
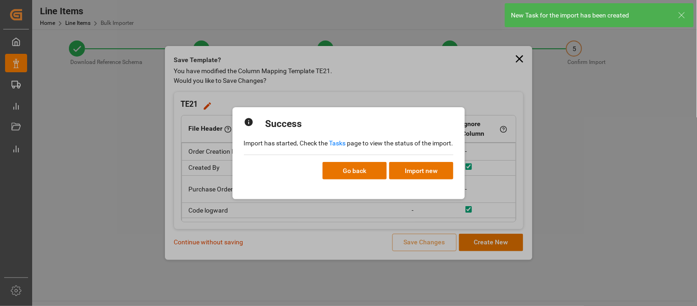
click at [336, 144] on link "Tasks" at bounding box center [337, 142] width 17 height 7
